Goal: Find specific page/section: Find specific page/section

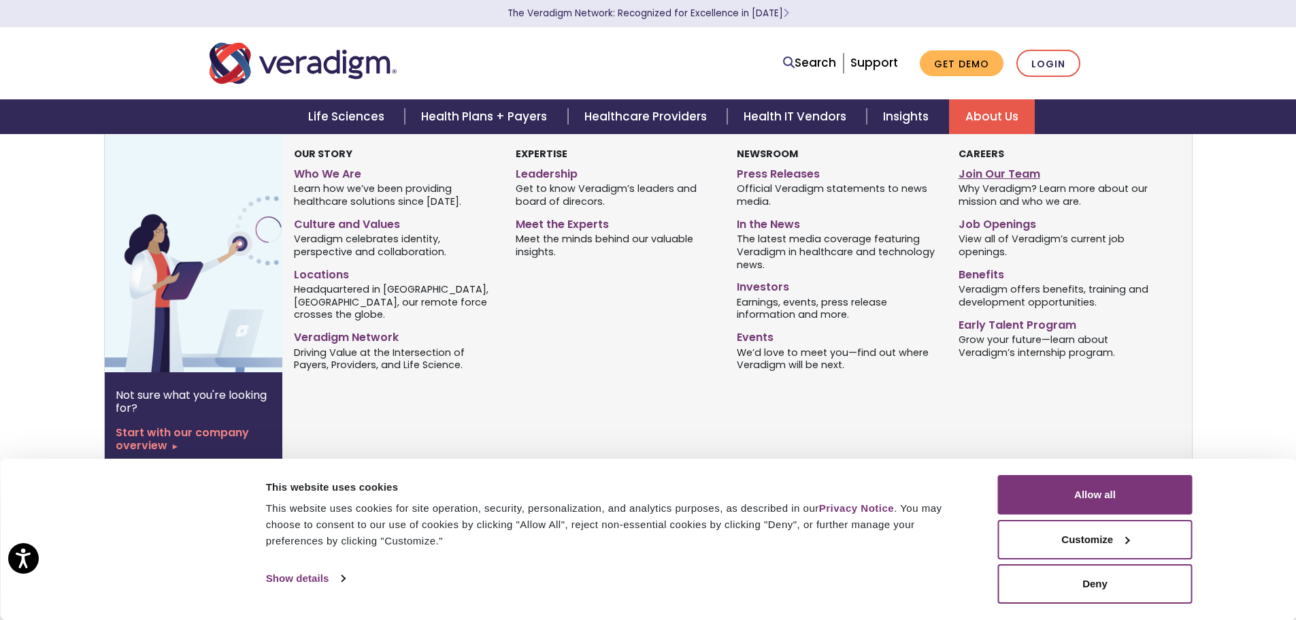
click at [989, 180] on link "Join Our Team" at bounding box center [1058, 172] width 201 height 20
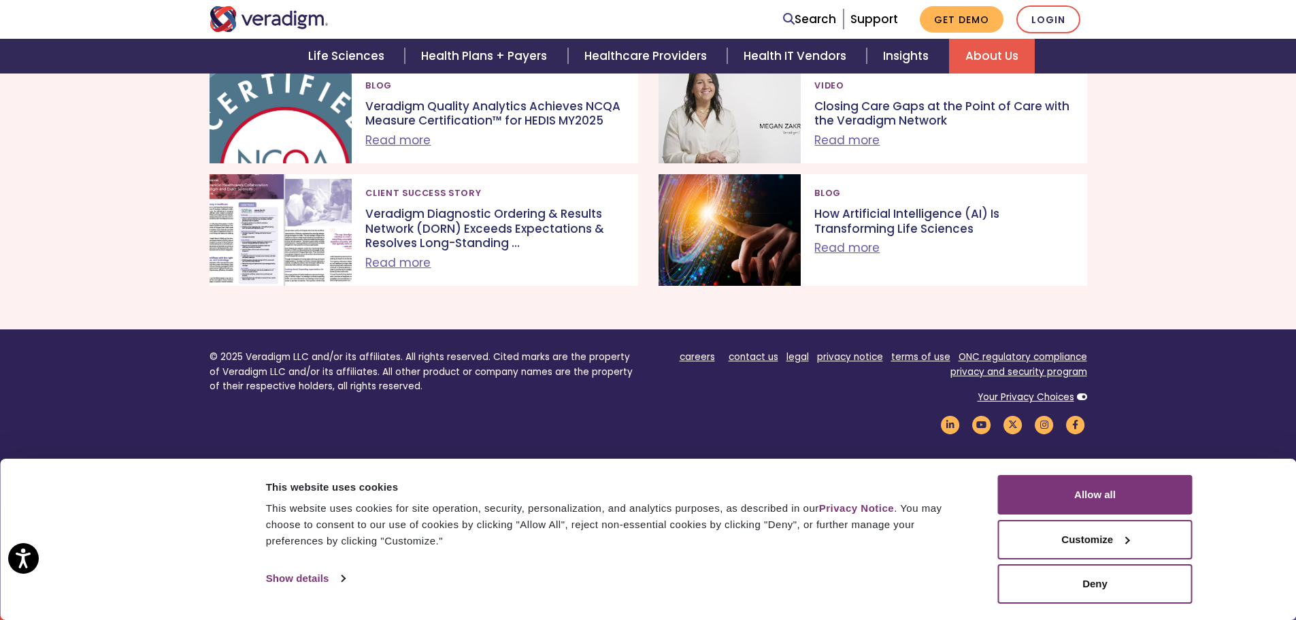
scroll to position [1442, 0]
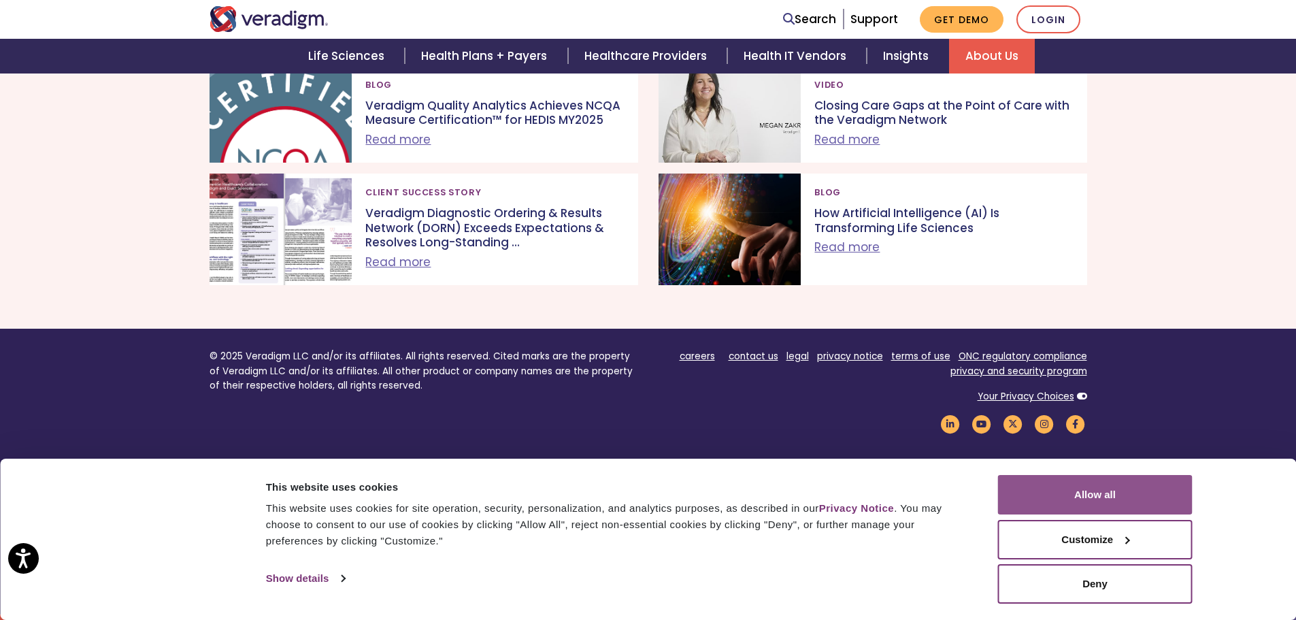
click at [1073, 506] on button "Allow all" at bounding box center [1095, 494] width 195 height 39
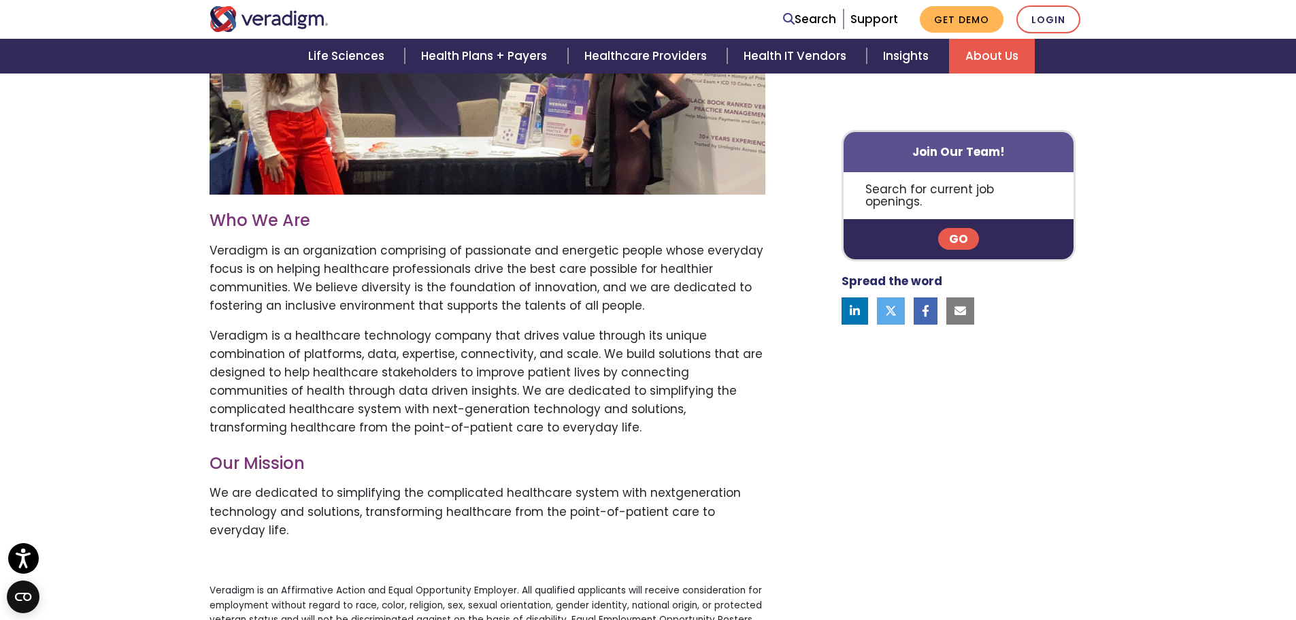
scroll to position [558, 0]
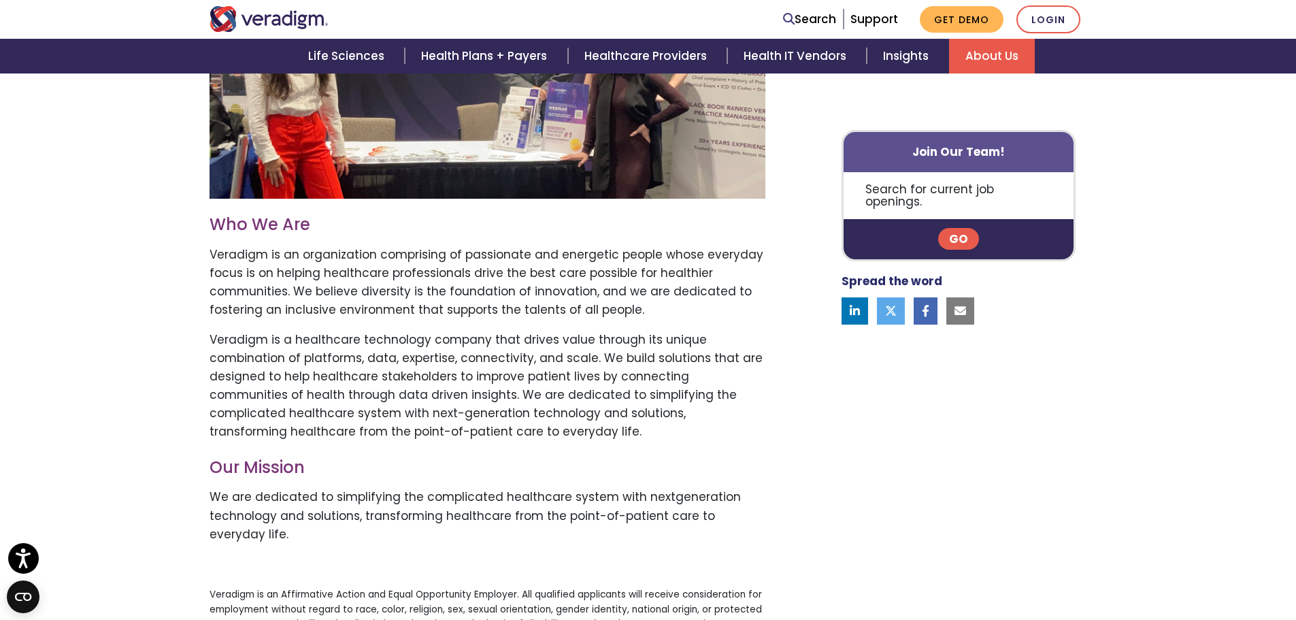
click at [978, 176] on p "Search for current job openings." at bounding box center [958, 195] width 231 height 47
click at [974, 180] on p "Search for current job openings." at bounding box center [958, 195] width 231 height 47
click at [958, 229] on link "Go" at bounding box center [958, 240] width 41 height 22
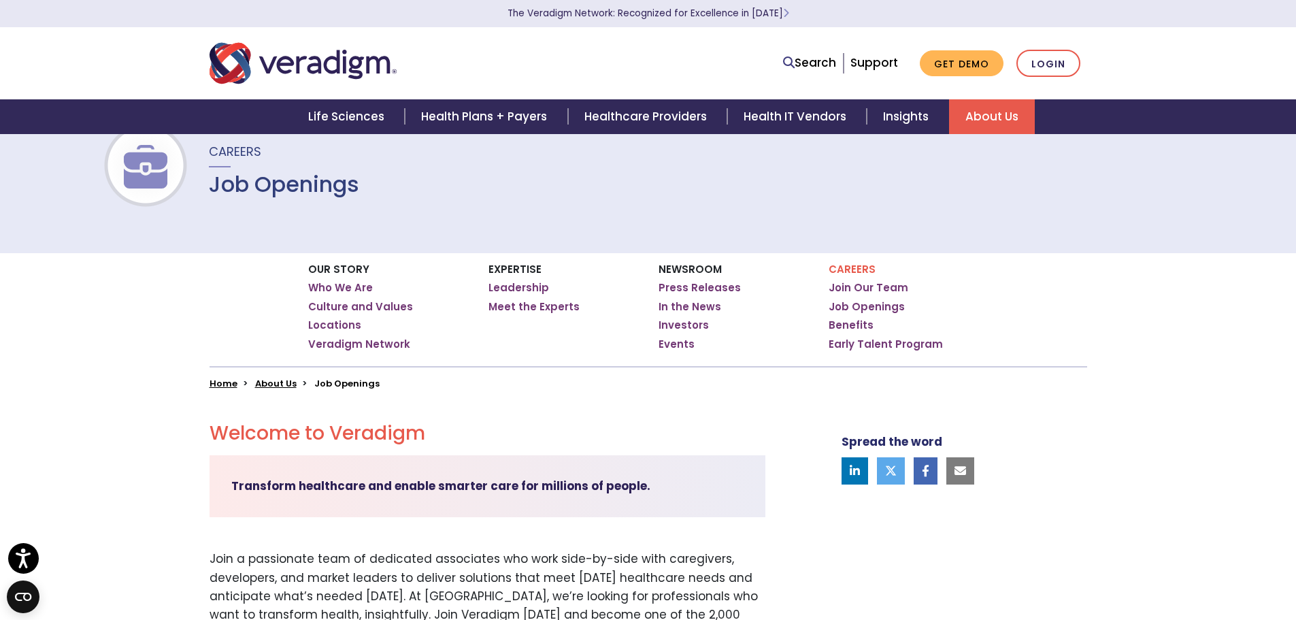
scroll to position [68, 0]
